Goal: Check status: Check status

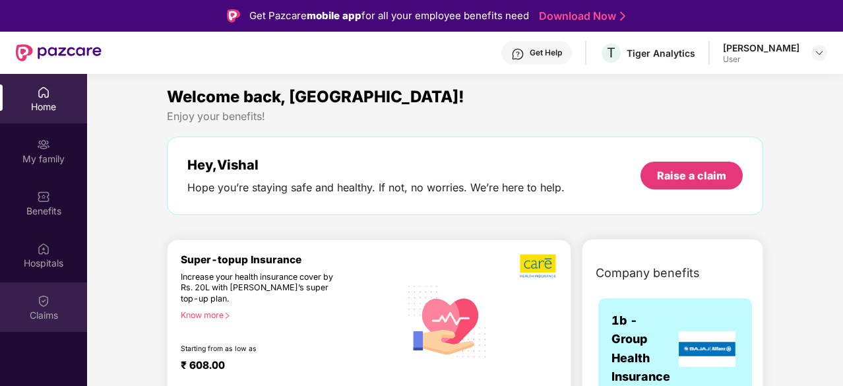
click at [55, 303] on div "Claims" at bounding box center [43, 306] width 87 height 49
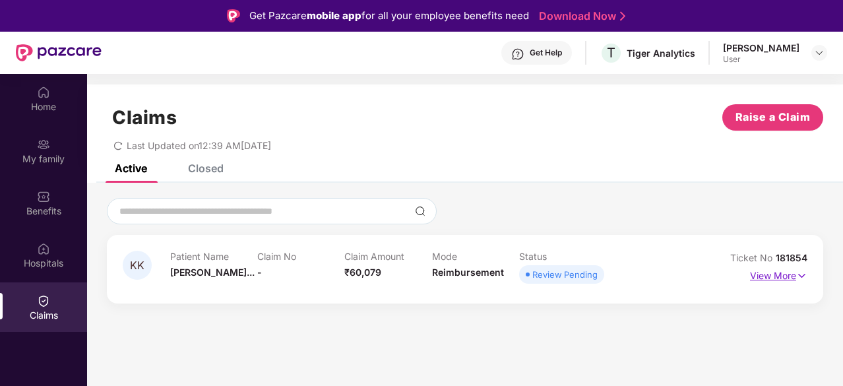
click at [777, 277] on p "View More" at bounding box center [778, 274] width 57 height 18
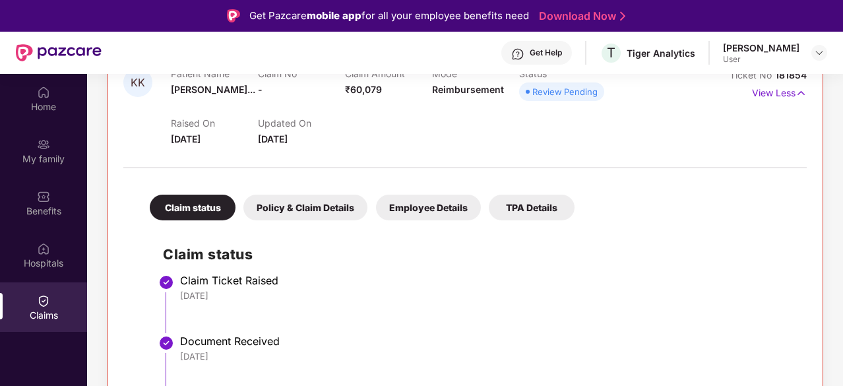
scroll to position [74, 0]
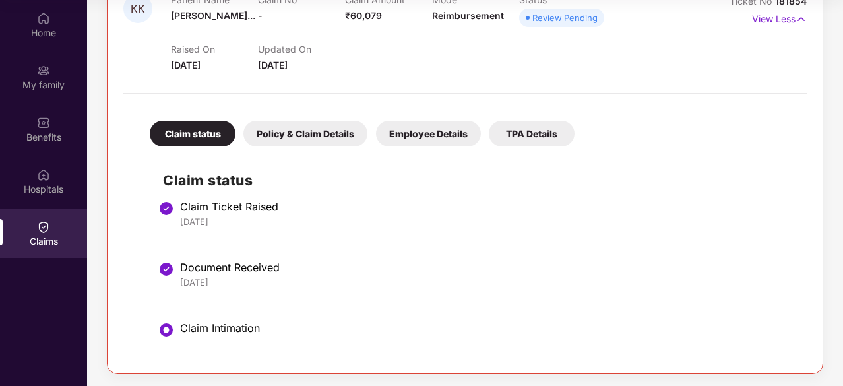
click at [336, 132] on div "Policy & Claim Details" at bounding box center [305, 134] width 124 height 26
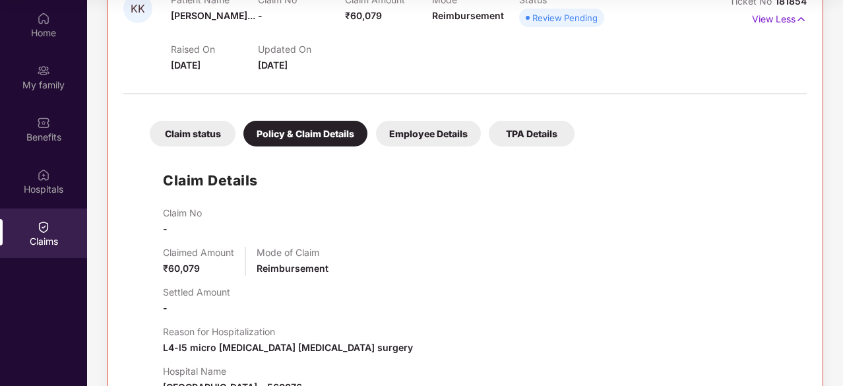
click at [390, 133] on div "Employee Details" at bounding box center [428, 134] width 105 height 26
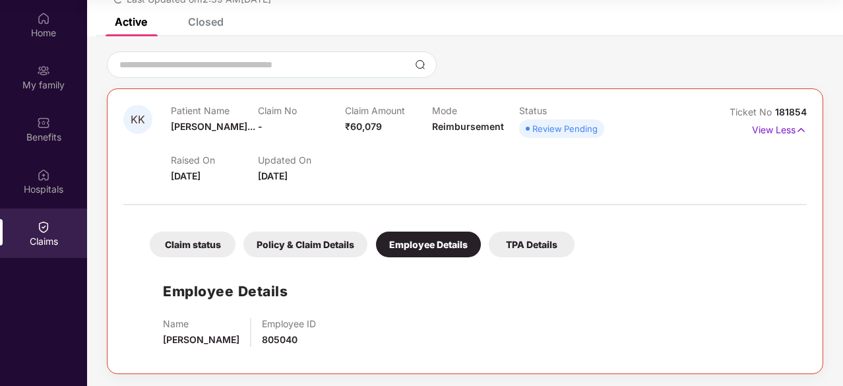
click at [202, 246] on div "Claim status" at bounding box center [193, 244] width 86 height 26
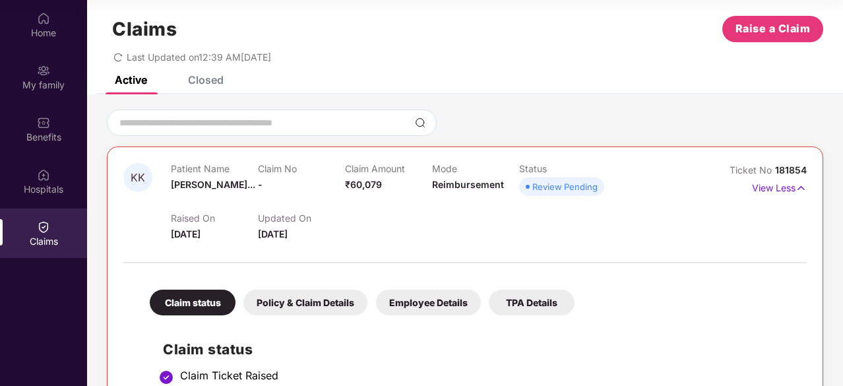
scroll to position [0, 0]
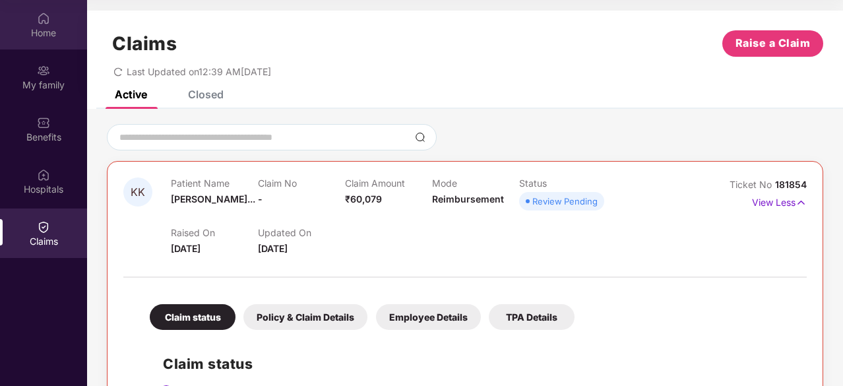
click at [53, 16] on div "Home" at bounding box center [43, 24] width 87 height 49
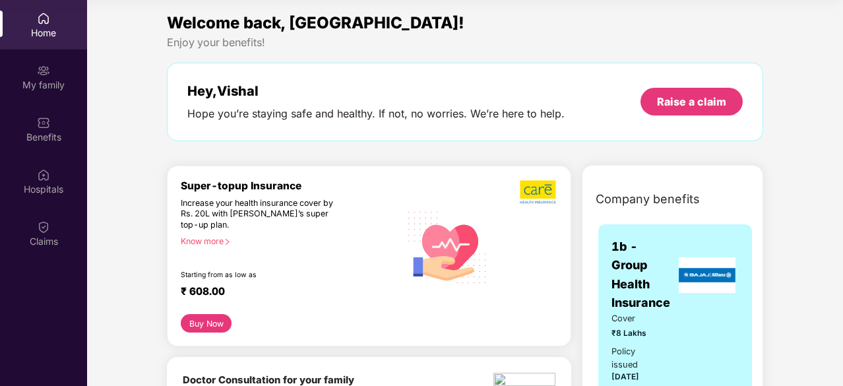
click at [53, 16] on div "Home" at bounding box center [43, 24] width 87 height 49
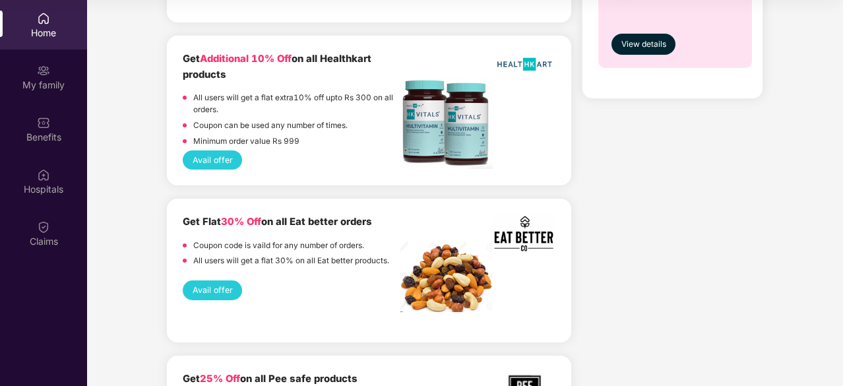
scroll to position [1214, 0]
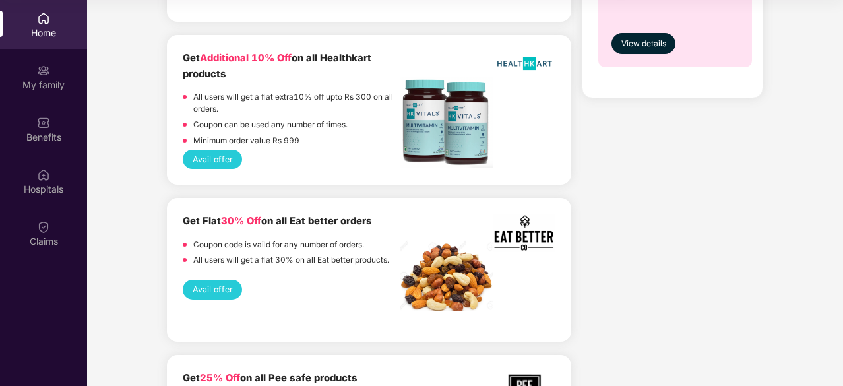
click at [431, 129] on img at bounding box center [446, 122] width 92 height 91
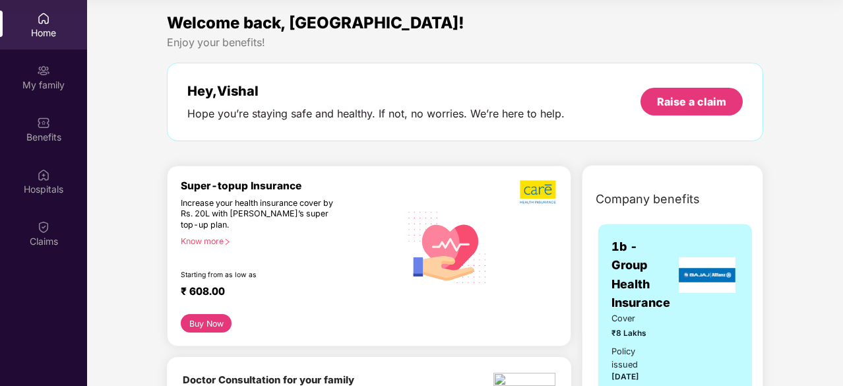
scroll to position [0, 0]
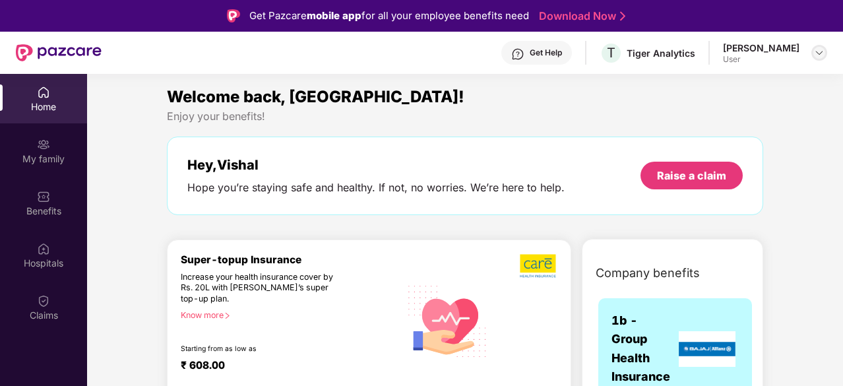
click at [821, 53] on img at bounding box center [819, 52] width 11 height 11
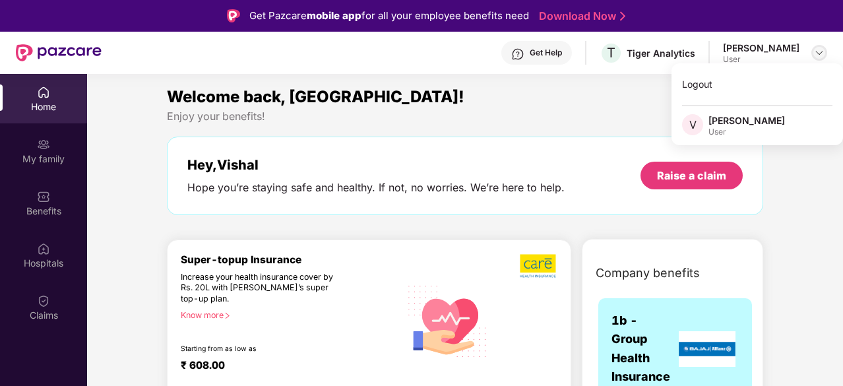
click at [821, 53] on img at bounding box center [819, 52] width 11 height 11
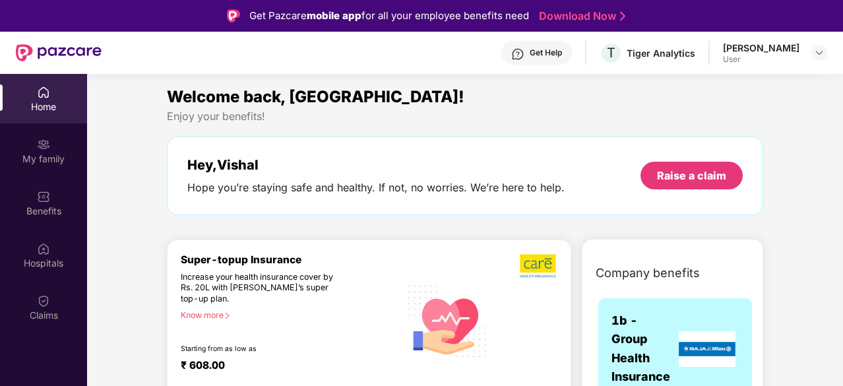
click at [260, 93] on span "Welcome back, [GEOGRAPHIC_DATA]!" at bounding box center [315, 96] width 297 height 19
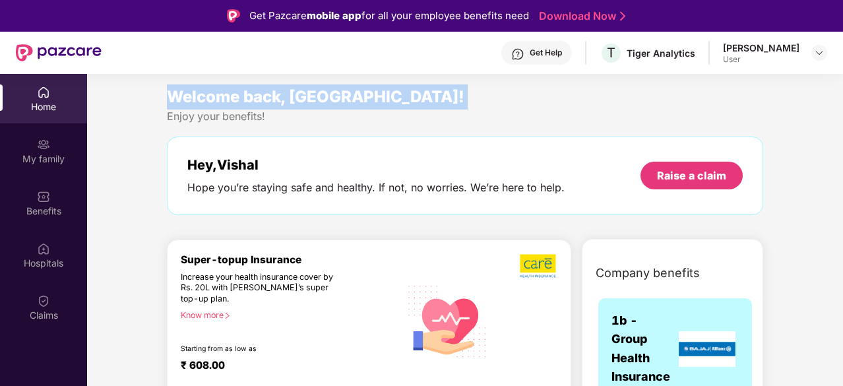
click at [260, 93] on span "Welcome back, [GEOGRAPHIC_DATA]!" at bounding box center [315, 96] width 297 height 19
